Goal: Information Seeking & Learning: Learn about a topic

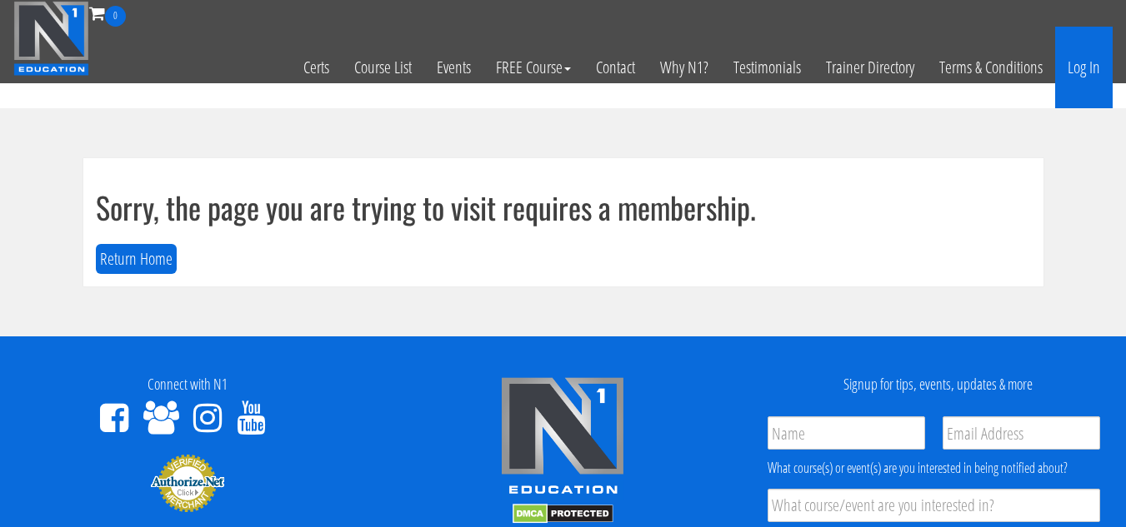
click at [1080, 71] on link "Log In" at bounding box center [1083, 68] width 57 height 82
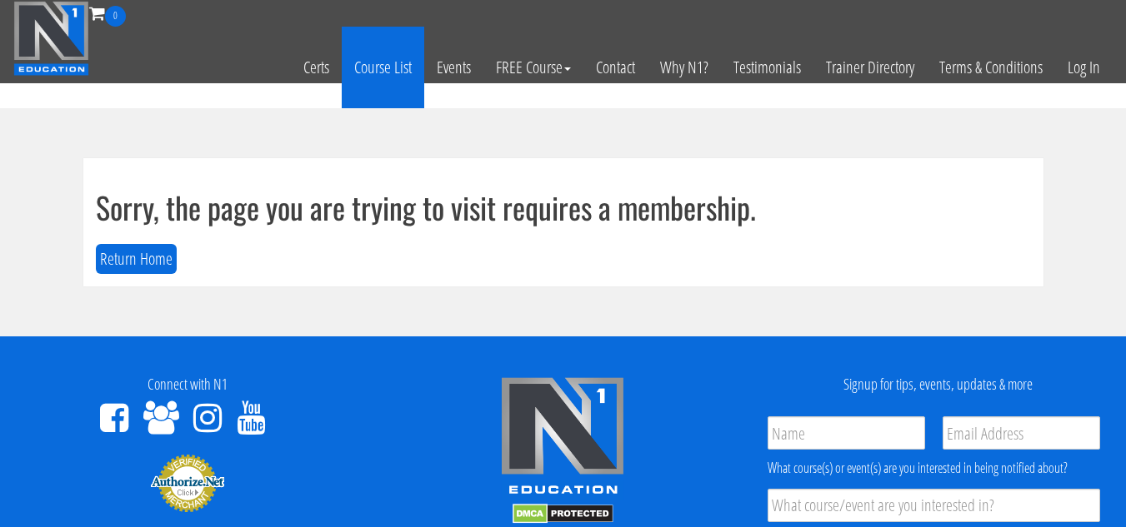
click at [402, 67] on link "Course List" at bounding box center [383, 68] width 82 height 82
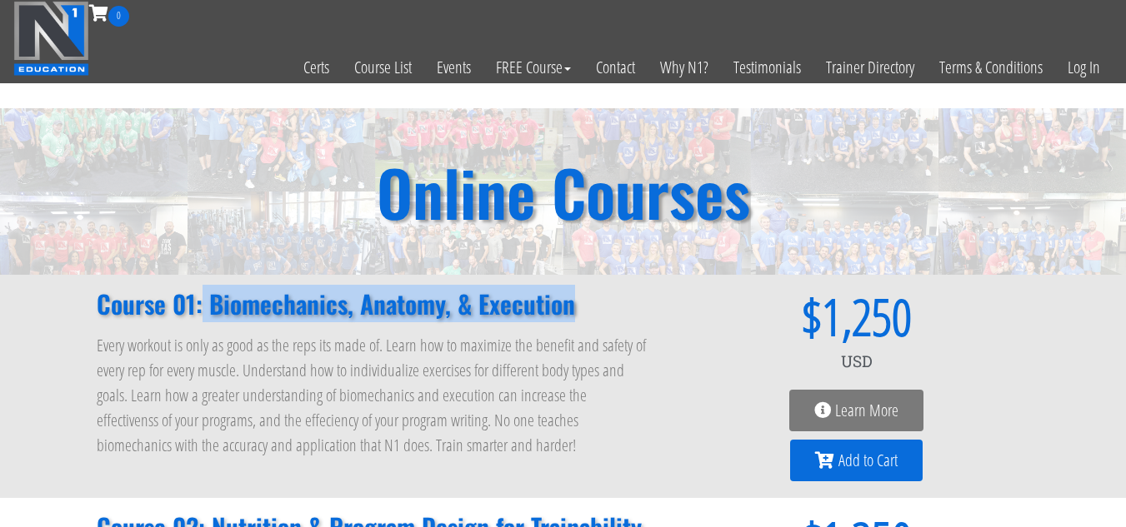
drag, startPoint x: 203, startPoint y: 302, endPoint x: 578, endPoint y: 310, distance: 375.0
click at [578, 310] on h2 "Course 01: Biomechanics, Anatomy, & Execution" at bounding box center [373, 304] width 553 height 25
copy h2 "Biomechanics, Anatomy, & Execution"
